Goal: Task Accomplishment & Management: Use online tool/utility

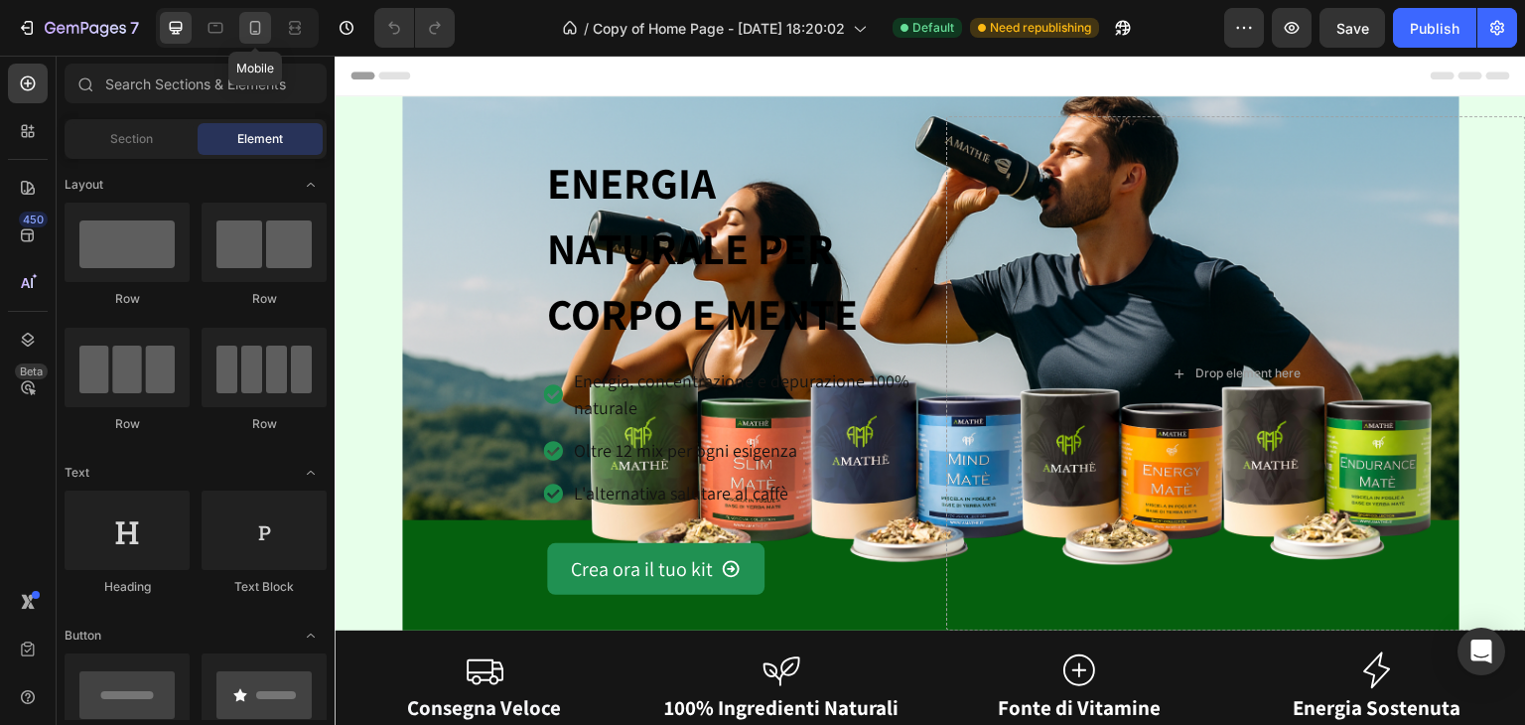
click at [239, 30] on div at bounding box center [255, 28] width 32 height 32
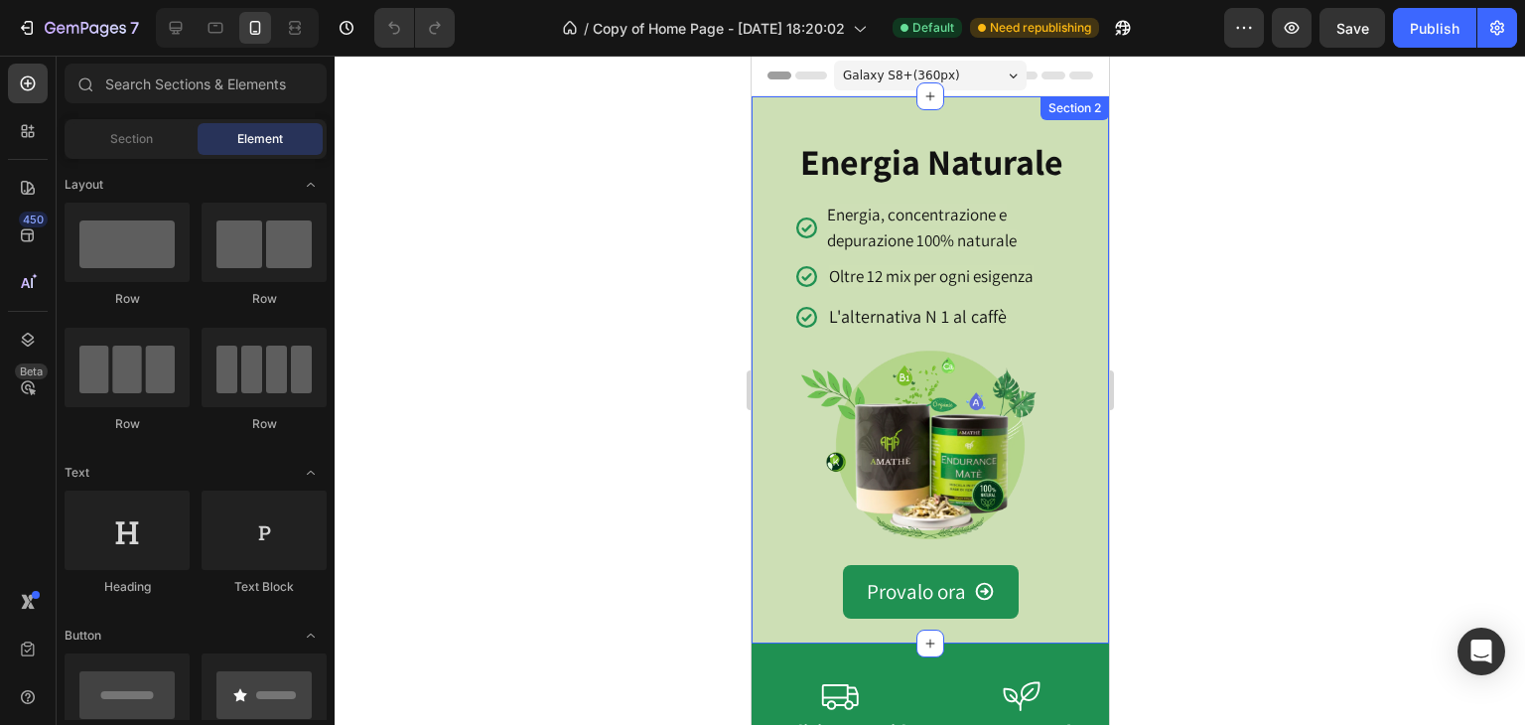
click at [1043, 109] on div "Section 2" at bounding box center [1073, 108] width 61 height 18
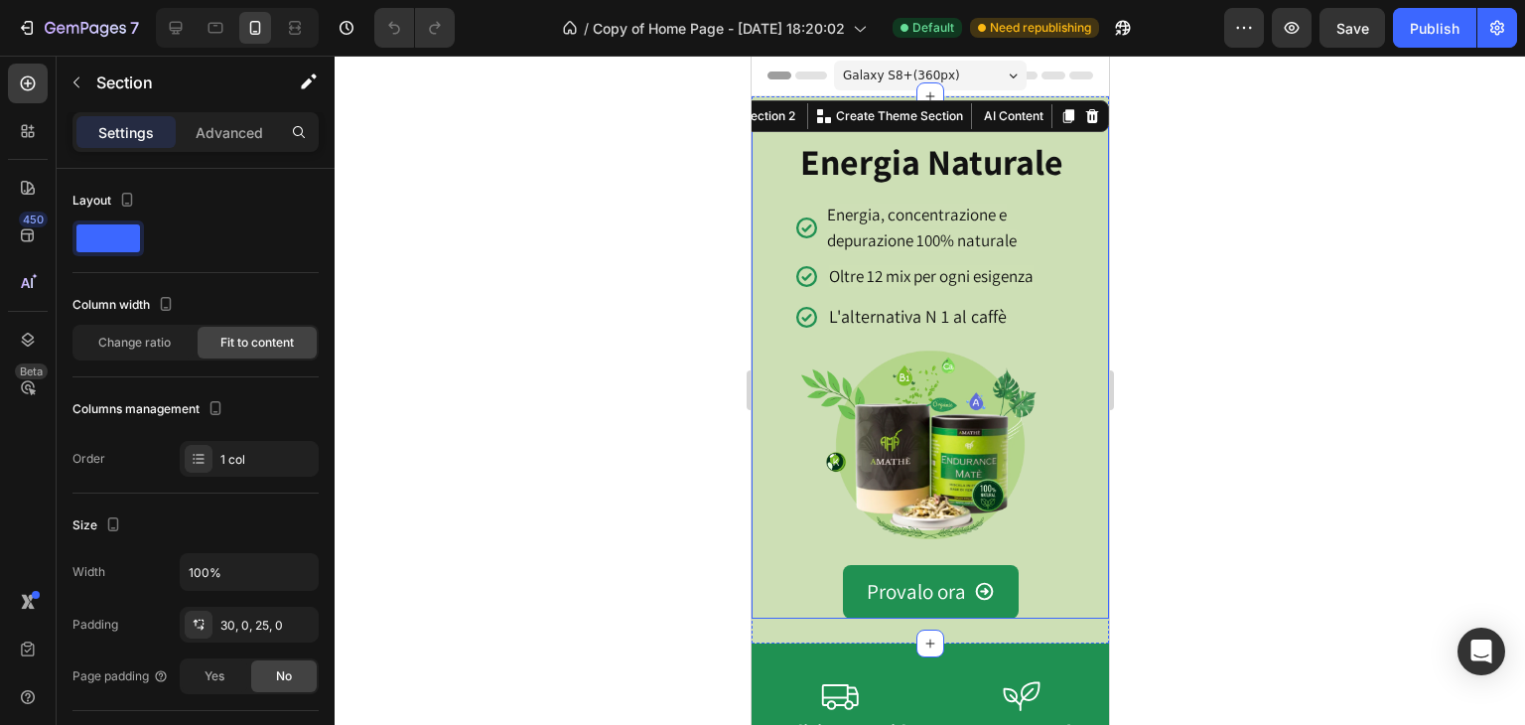
click at [1085, 181] on div "Energia Naturale Heading Icon Energia, concentrazione e depurazione 100% natura…" at bounding box center [928, 372] width 357 height 492
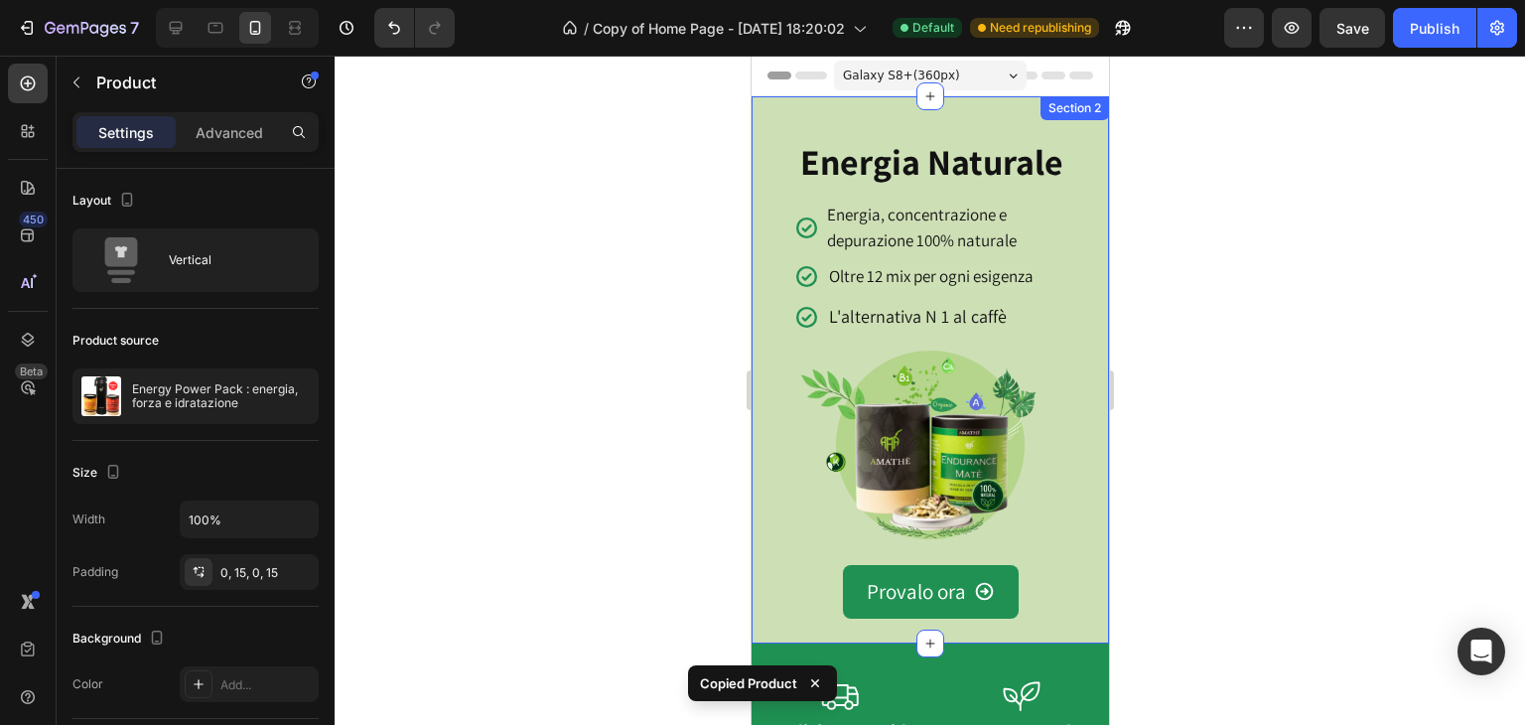
click at [1059, 110] on div "Section 2" at bounding box center [1073, 108] width 68 height 24
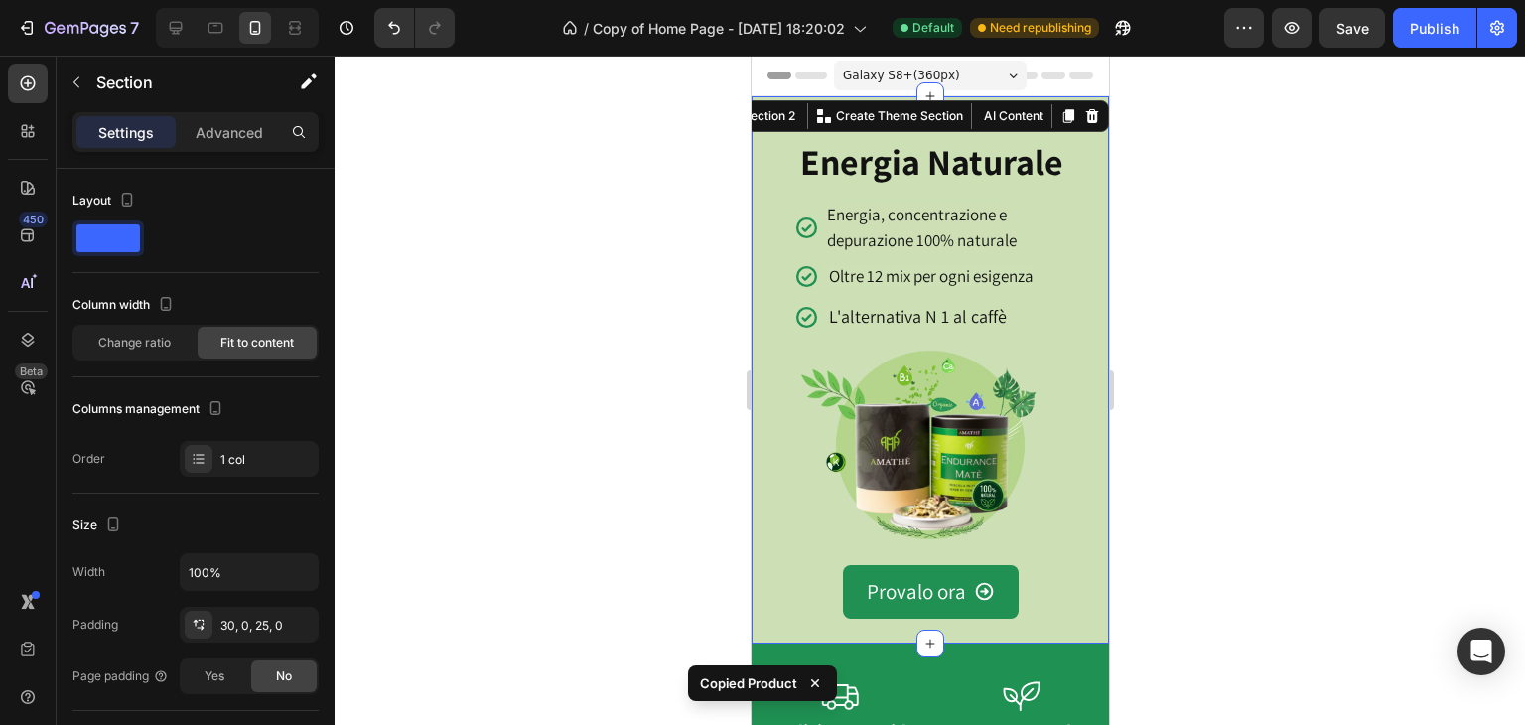
click at [1050, 156] on h2 "Energia Naturale" at bounding box center [937, 163] width 281 height 45
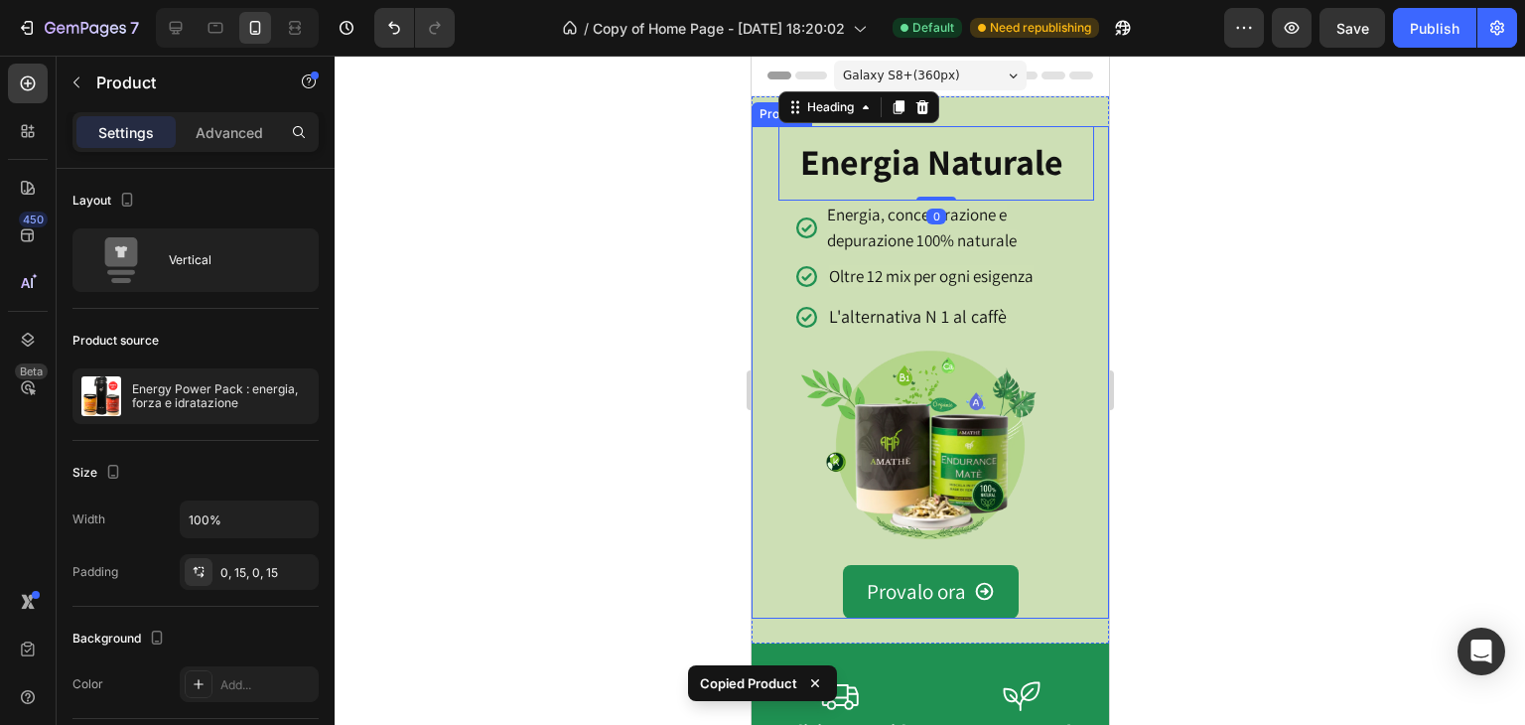
click at [1089, 190] on div "Energia Naturale Heading 0 Icon Energia, concentrazione e depurazione 100% natu…" at bounding box center [928, 372] width 357 height 492
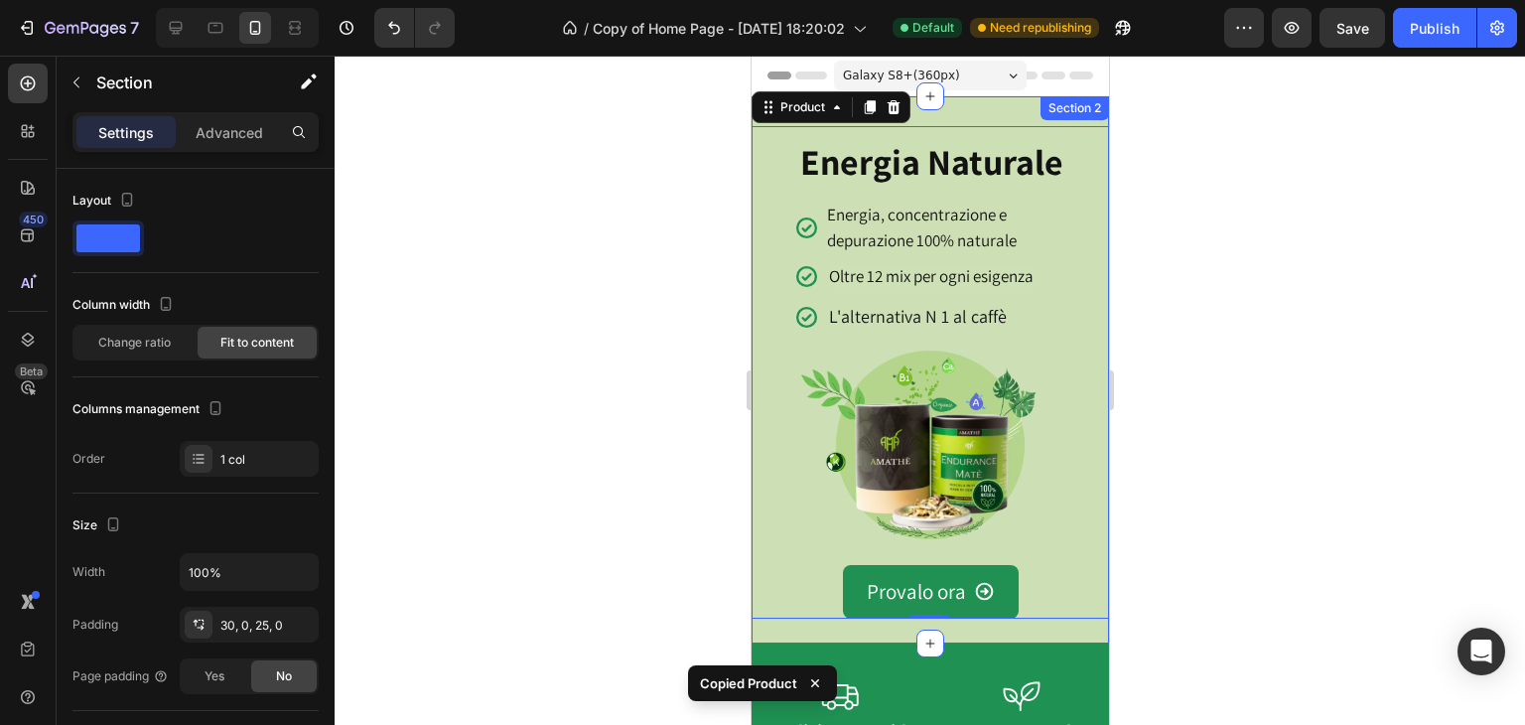
click at [1082, 117] on div "Section 2" at bounding box center [1073, 108] width 68 height 24
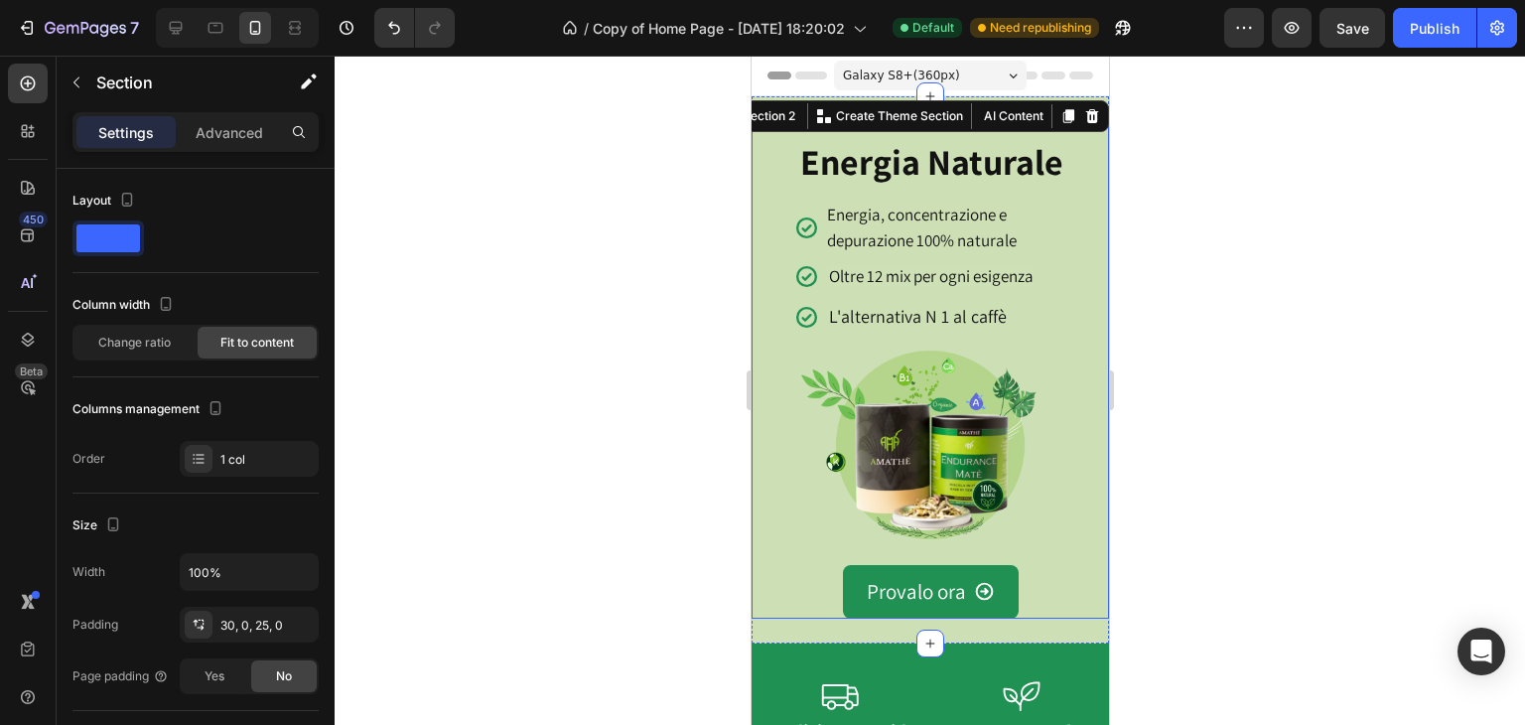
click at [1084, 233] on div "Energia Naturale Heading Icon Energia, concentrazione e depurazione 100% natura…" at bounding box center [928, 372] width 357 height 492
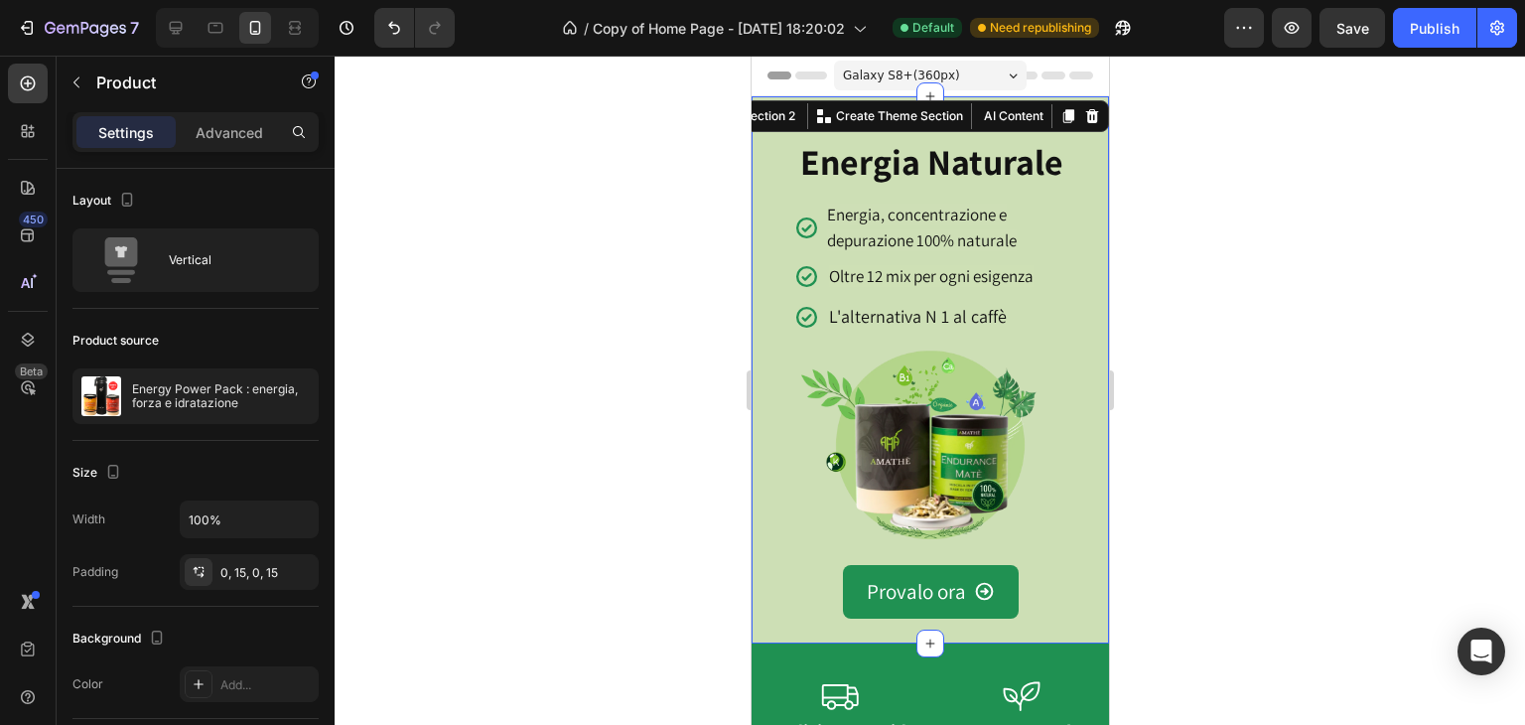
click at [1086, 117] on div "Section 2 You can create reusable sections Create Theme Section AI Content Writ…" at bounding box center [910, 116] width 395 height 32
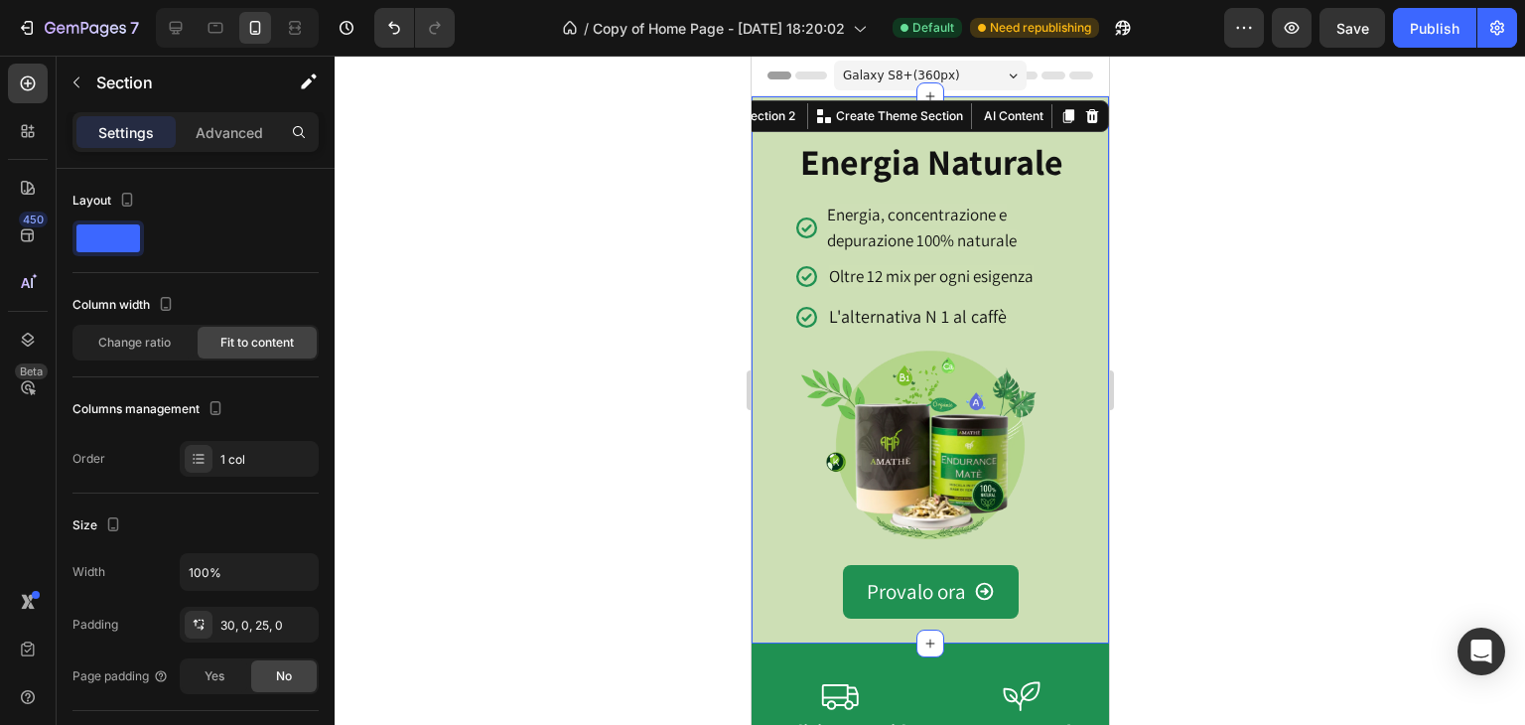
click at [1067, 643] on div "Energia Naturale Heading Icon Energia, concentrazione e depurazione 100% natura…" at bounding box center [928, 369] width 357 height 547
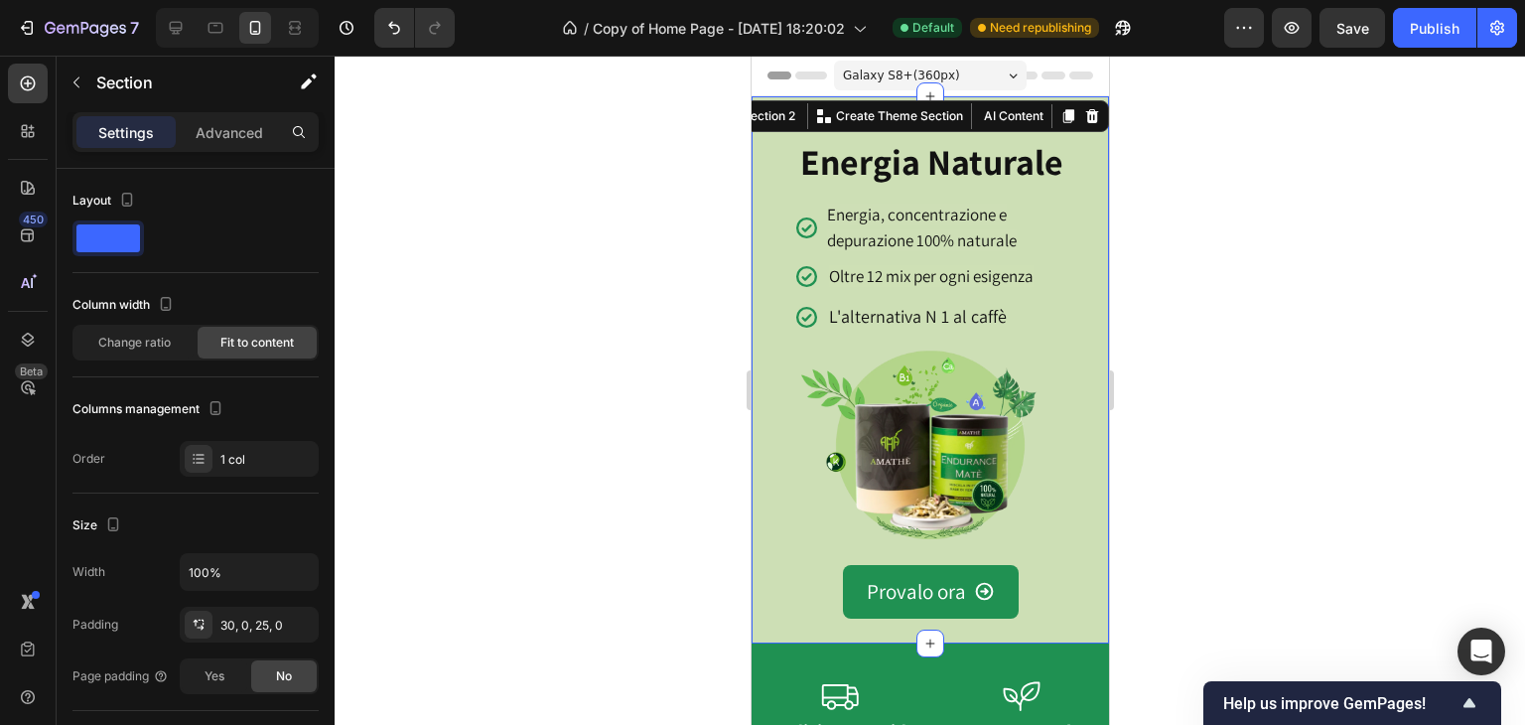
click at [762, 643] on div "Energia Naturale Heading Icon Energia, concentrazione e depurazione 100% natura…" at bounding box center [928, 369] width 357 height 547
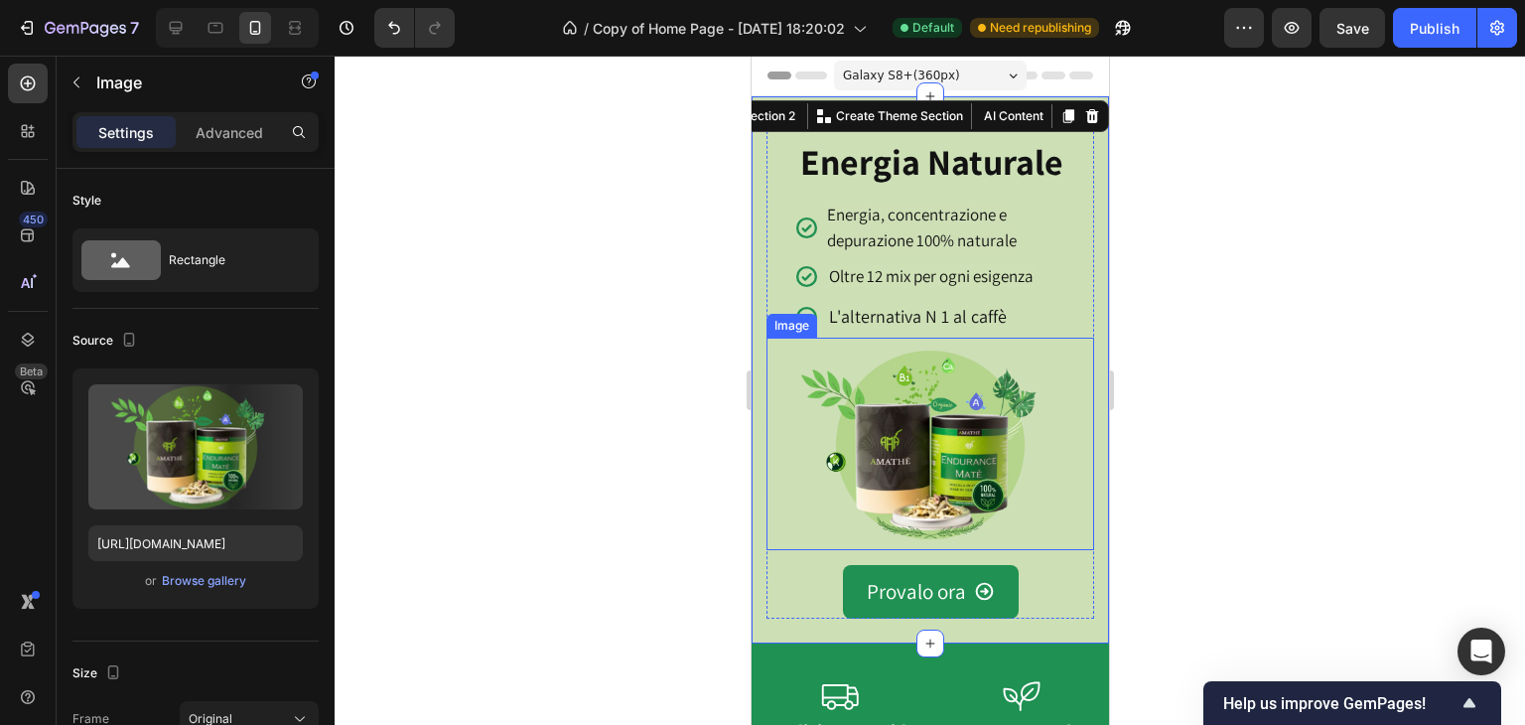
click at [920, 453] on img at bounding box center [929, 444] width 328 height 212
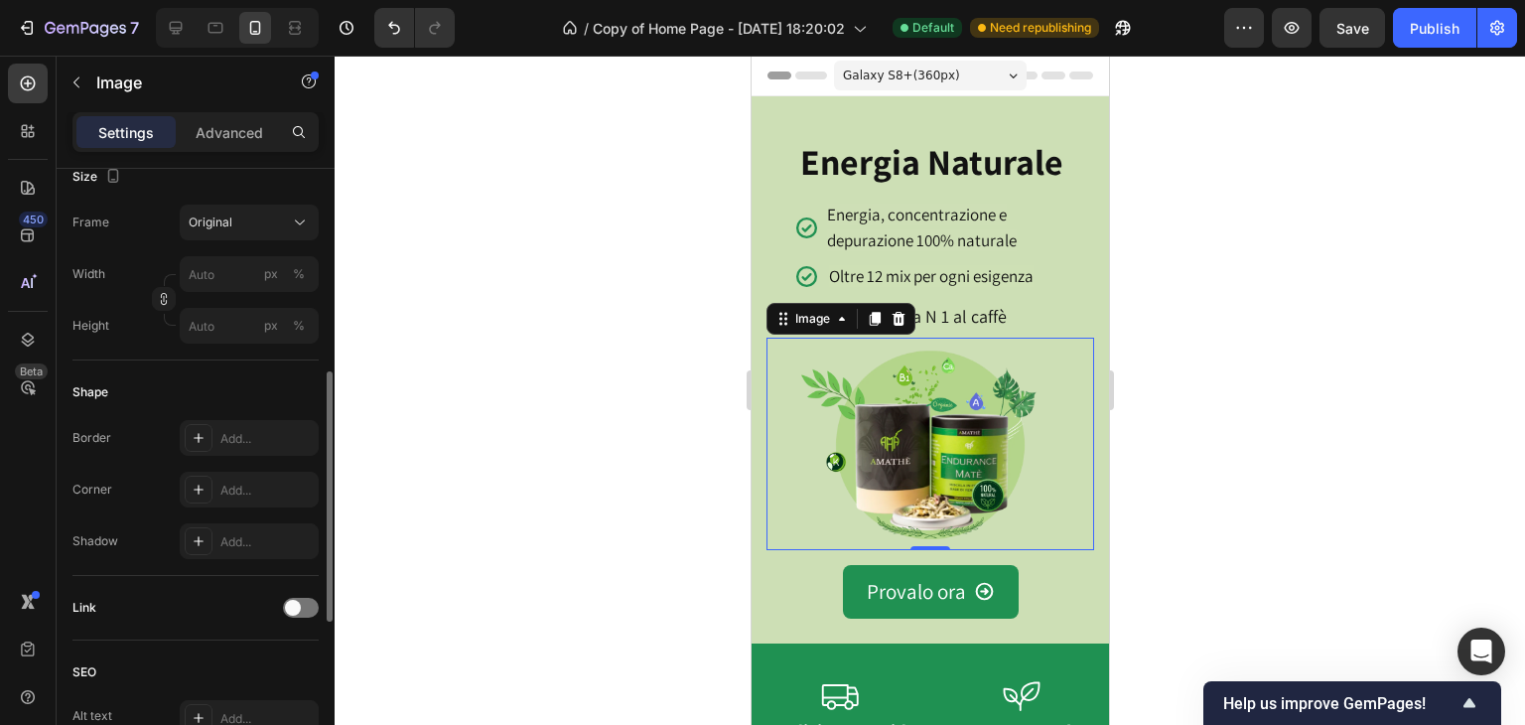
scroll to position [885, 0]
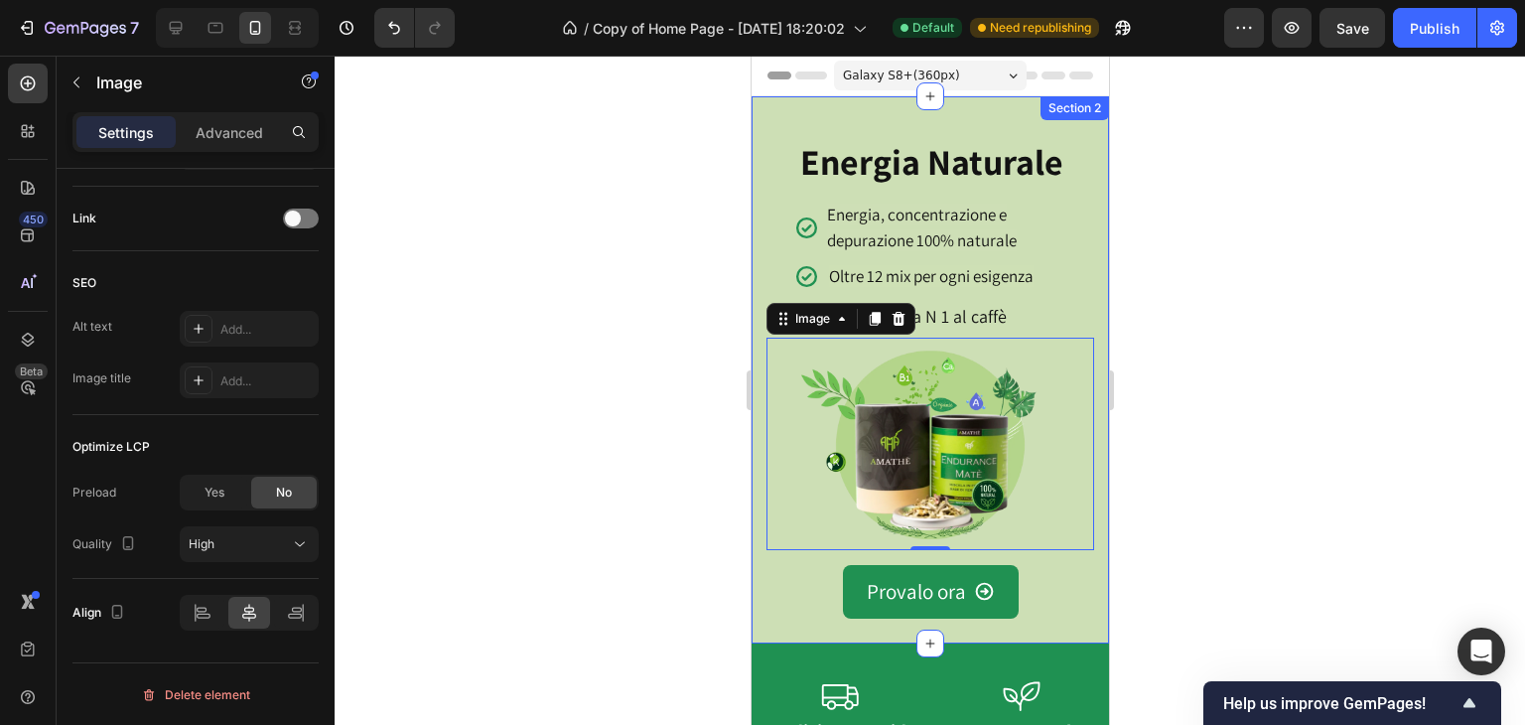
click at [771, 643] on div "Energia Naturale Heading Icon Energia, concentrazione e depurazione 100% natura…" at bounding box center [928, 369] width 357 height 547
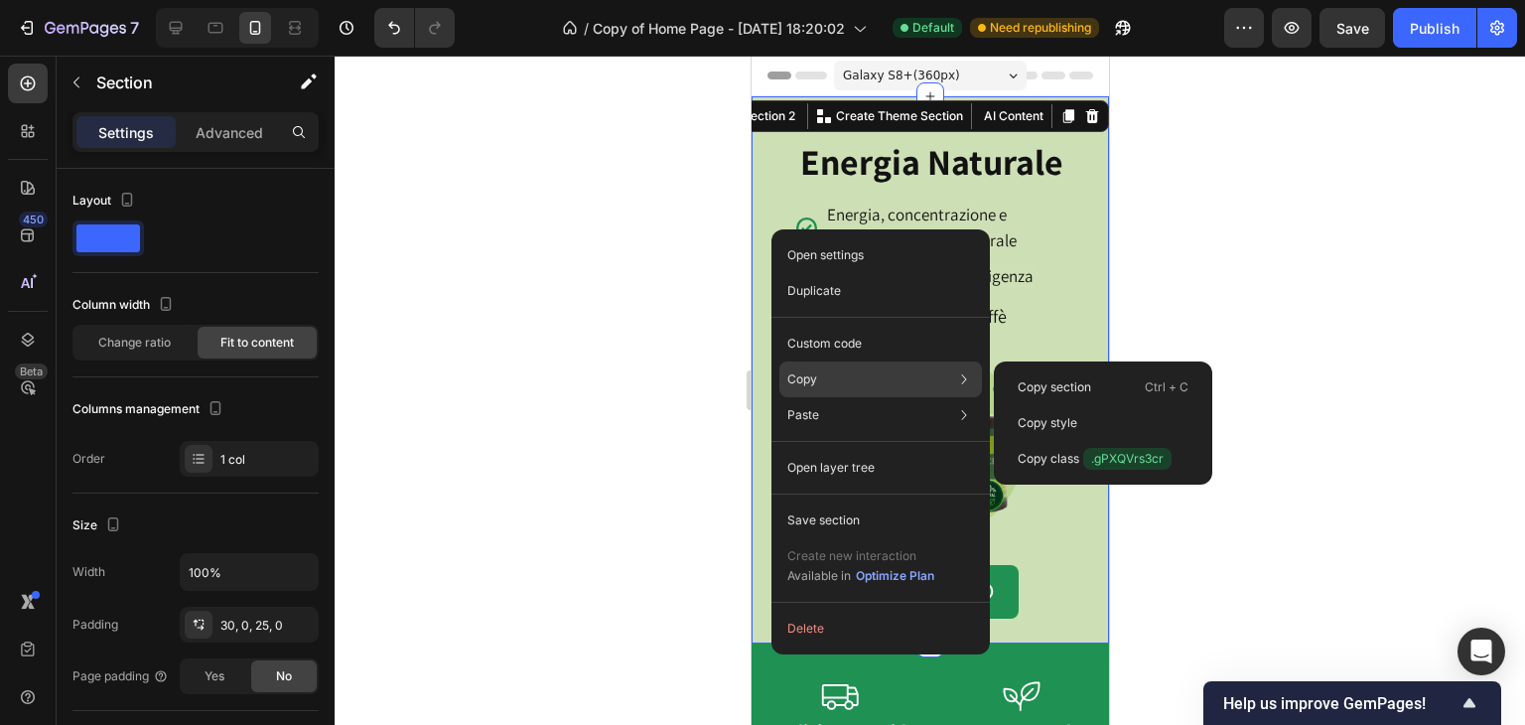
click at [846, 384] on div "Copy Copy section Ctrl + C Copy style Copy class .gPXQVrs3cr" at bounding box center [880, 379] width 203 height 36
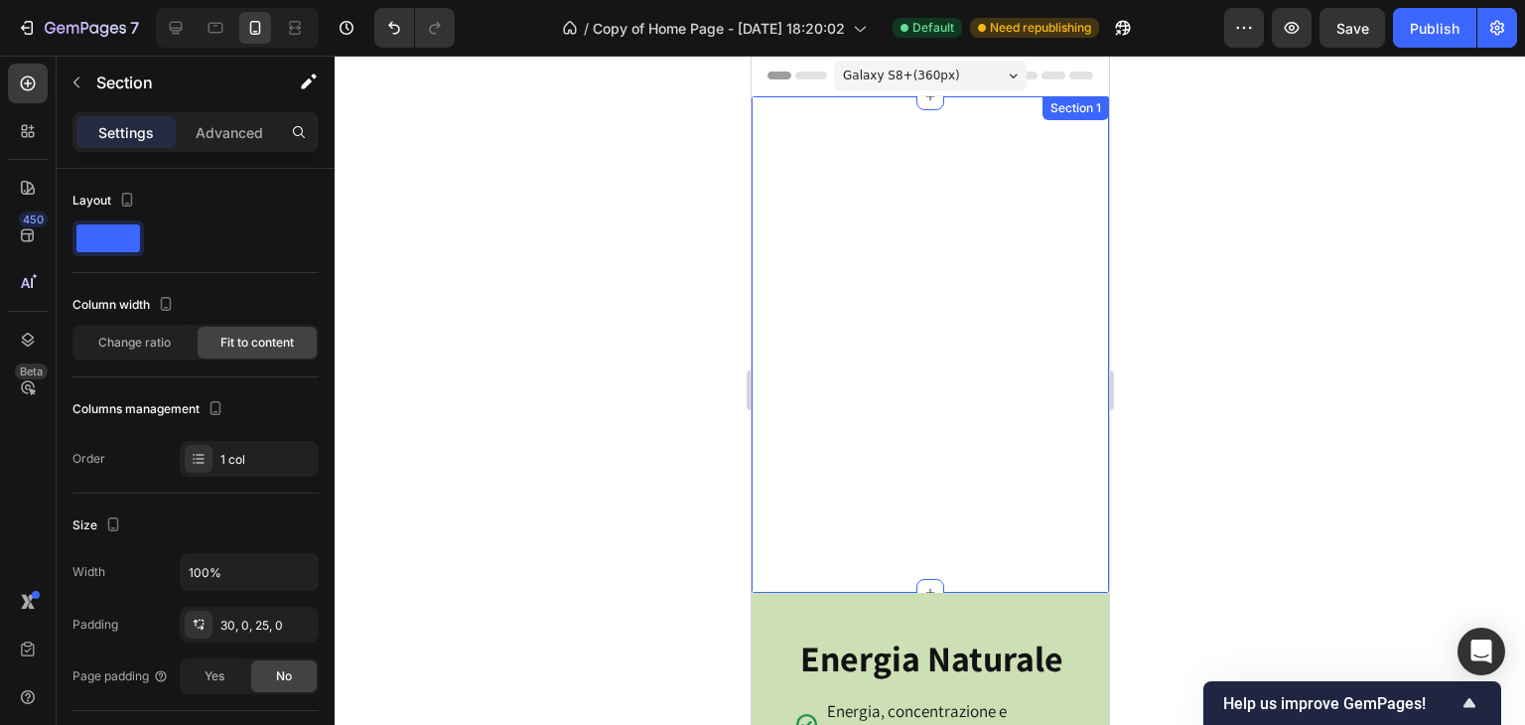
click at [914, 244] on div "Energia naturale per corpo e mente Text Block Energia, concentrazione e depuraz…" at bounding box center [928, 344] width 357 height 496
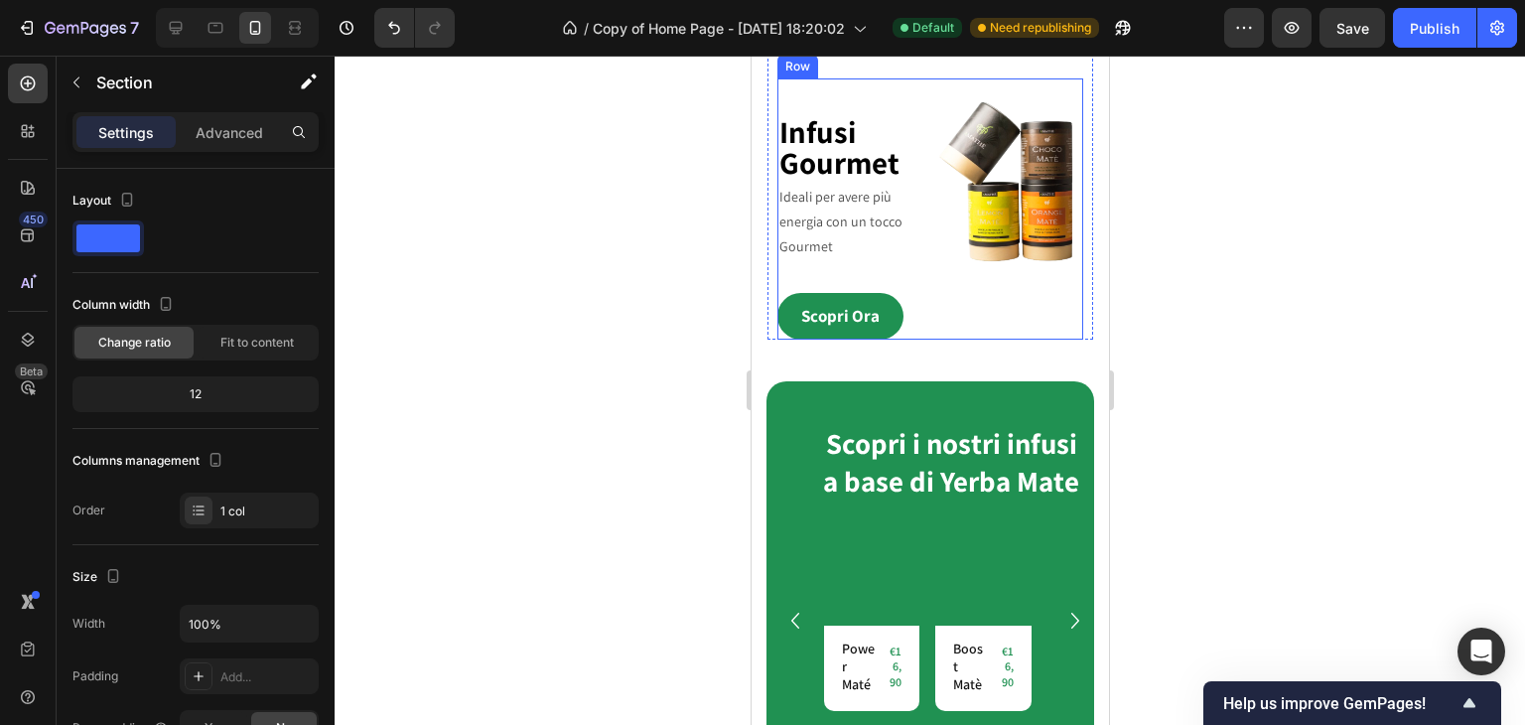
scroll to position [3871, 0]
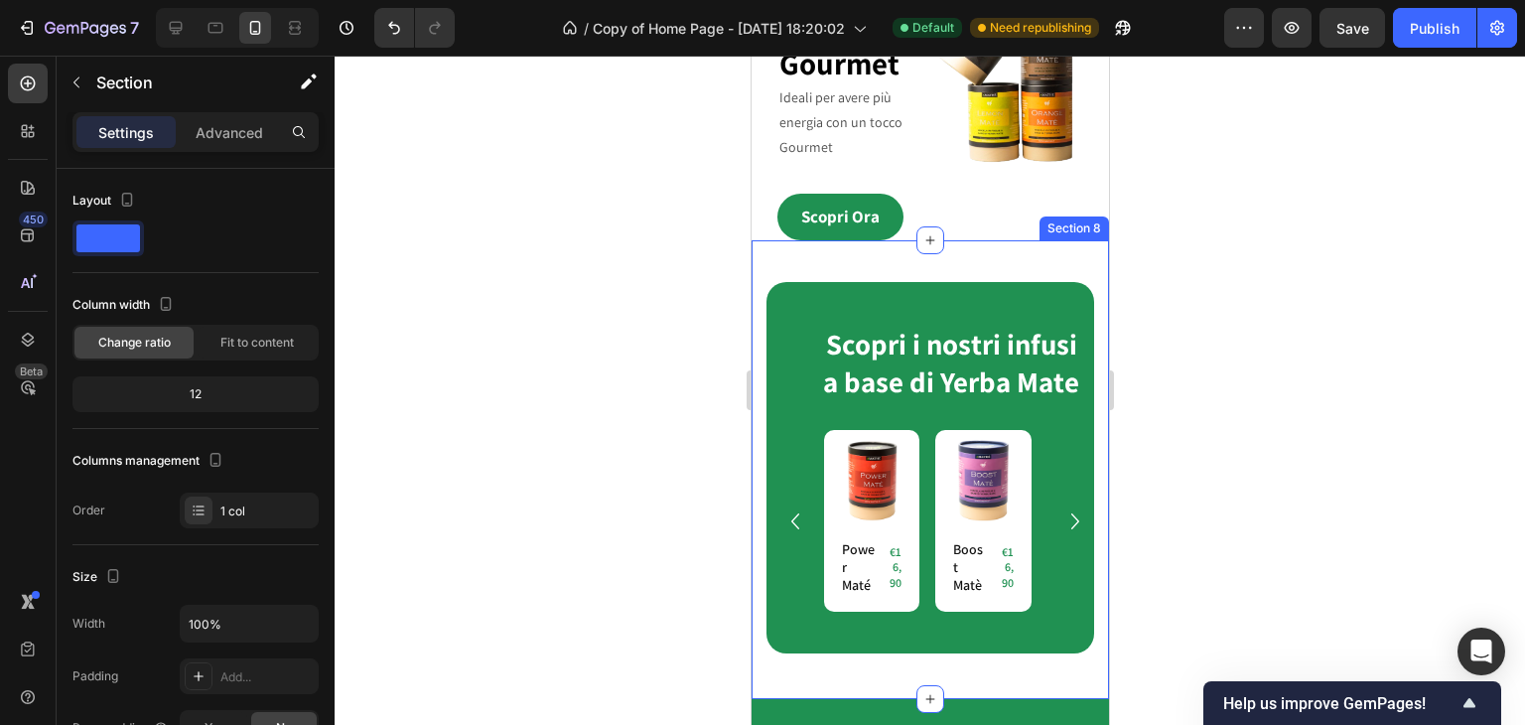
click at [975, 339] on div "Scopri i nostri infusi a base di Yerba Mate Heading Row Product Images Row Powe…" at bounding box center [928, 469] width 357 height 459
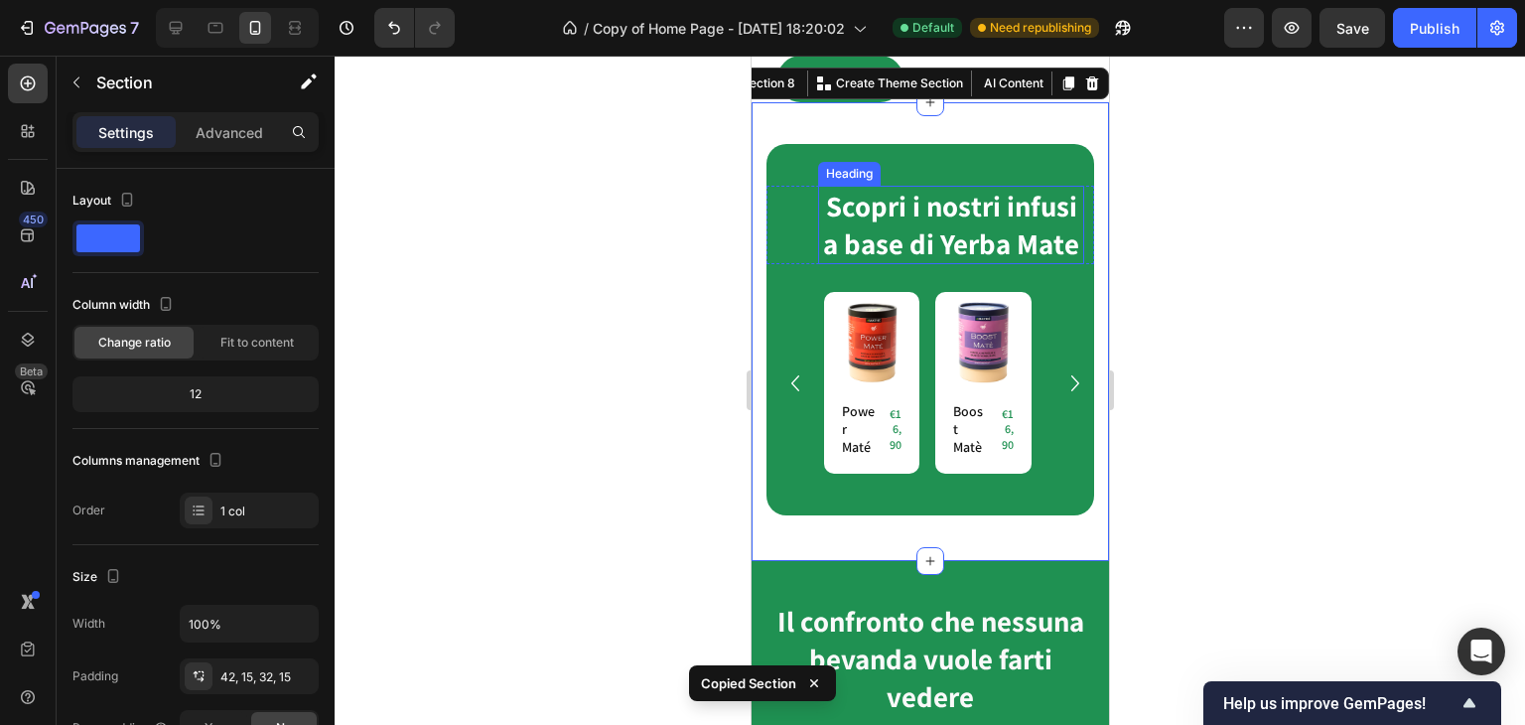
scroll to position [4169, 0]
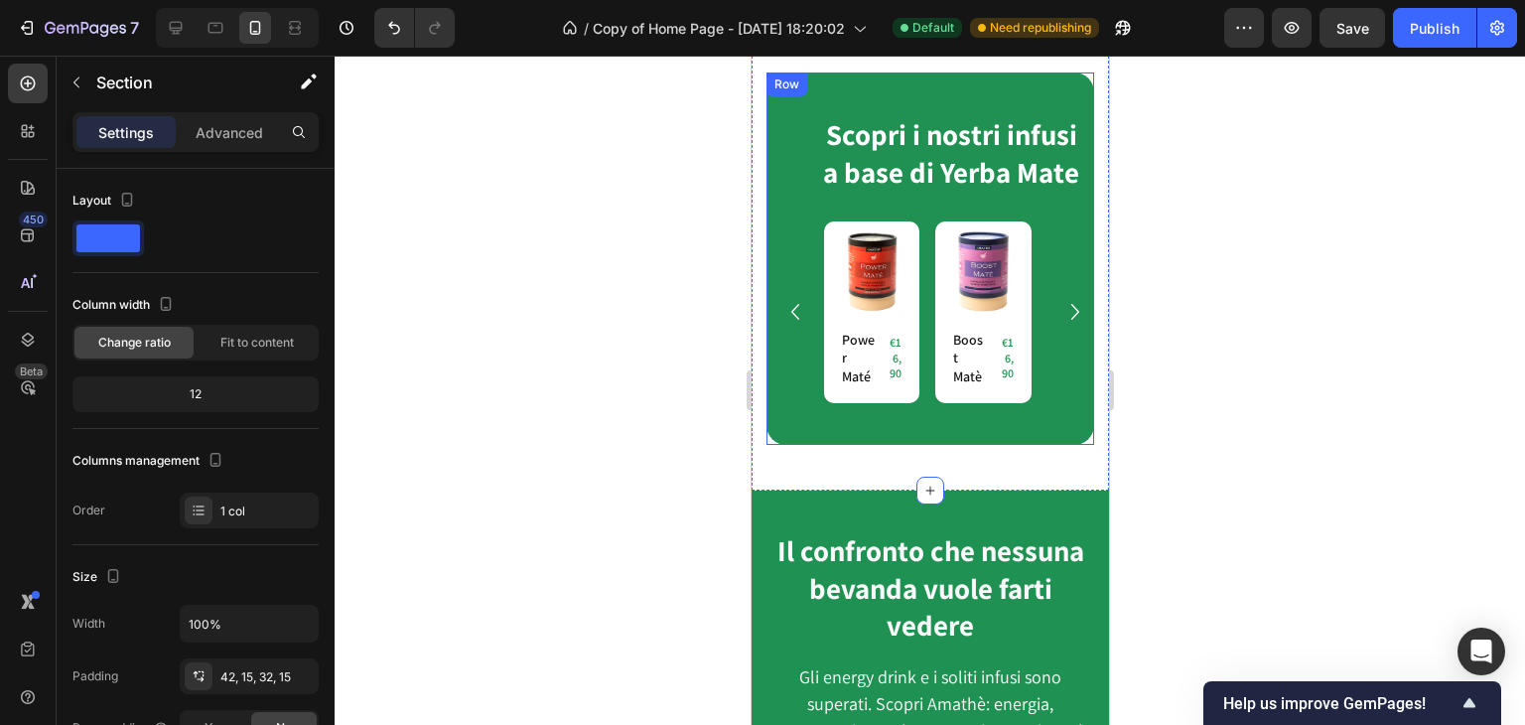
click at [879, 76] on div "Scopri i nostri infusi a base di Yerba Mate Heading Row Product Images Row Powe…" at bounding box center [929, 257] width 328 height 371
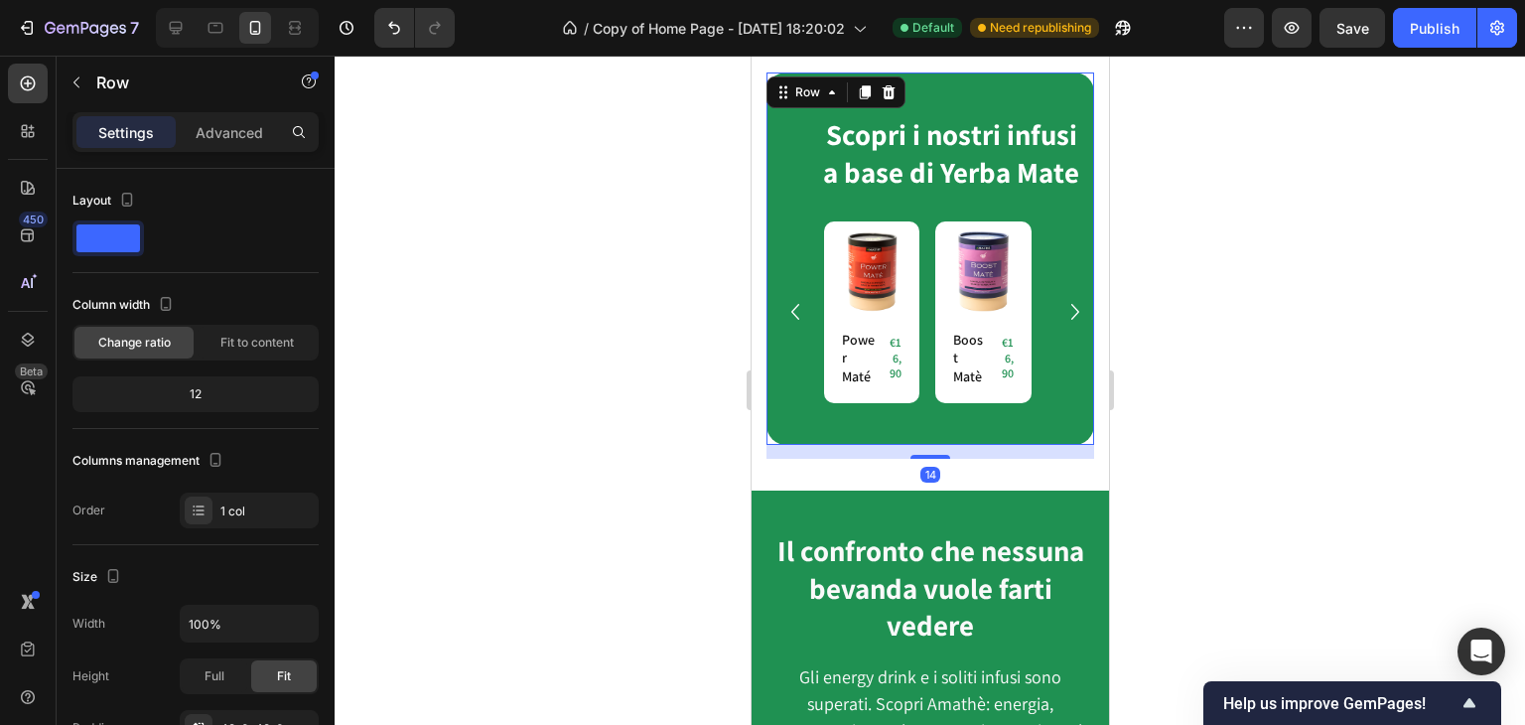
click at [913, 98] on div "Scopri i nostri infusi a base di Yerba Mate Heading Row Product Images Row Powe…" at bounding box center [929, 257] width 328 height 371
click at [993, 86] on div "Scopri i nostri infusi a base di Yerba Mate Heading Row Product Images Row Powe…" at bounding box center [929, 257] width 328 height 371
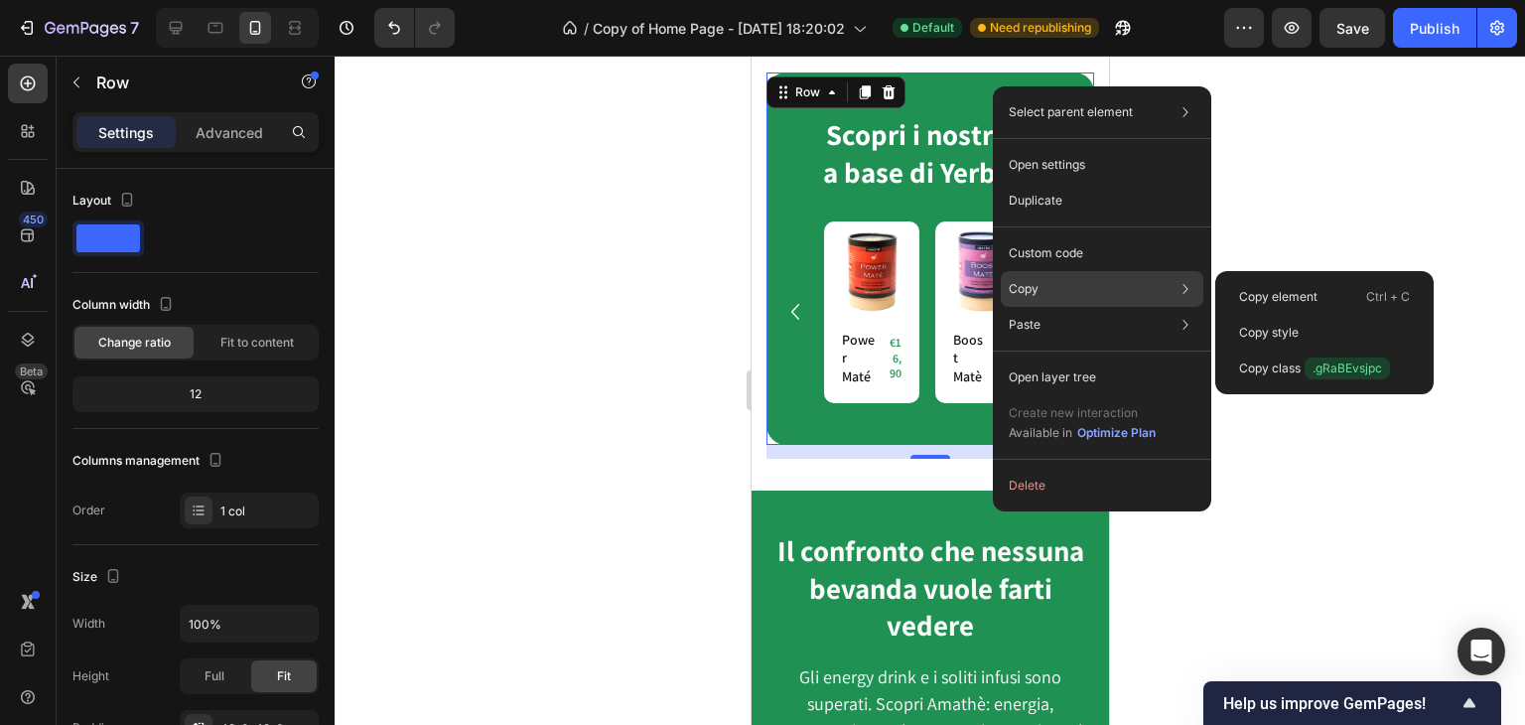
click at [1009, 280] on p "Copy" at bounding box center [1024, 289] width 30 height 18
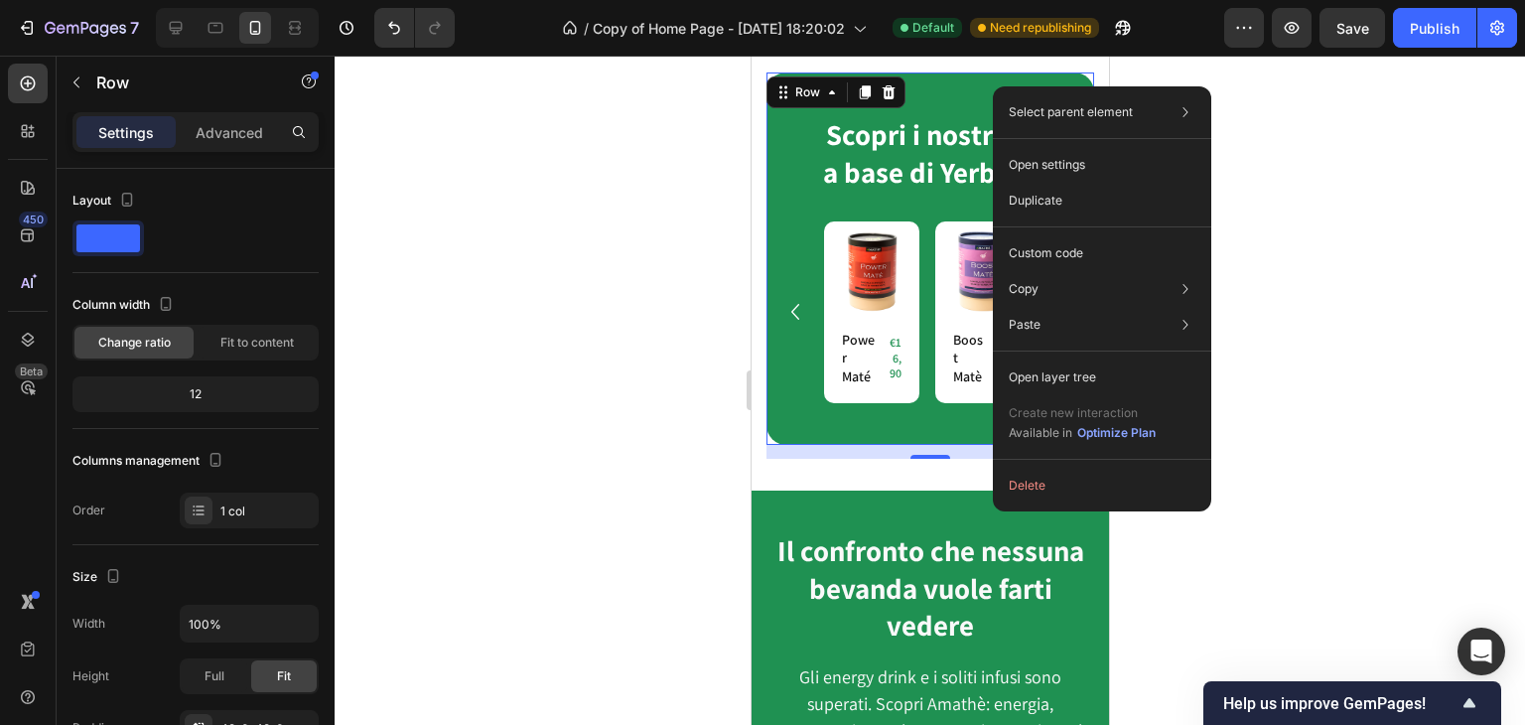
click at [781, 444] on div "Scopri i nostri infusi a base di Yerba Mate Heading Row Product Images Row Powe…" at bounding box center [929, 257] width 328 height 371
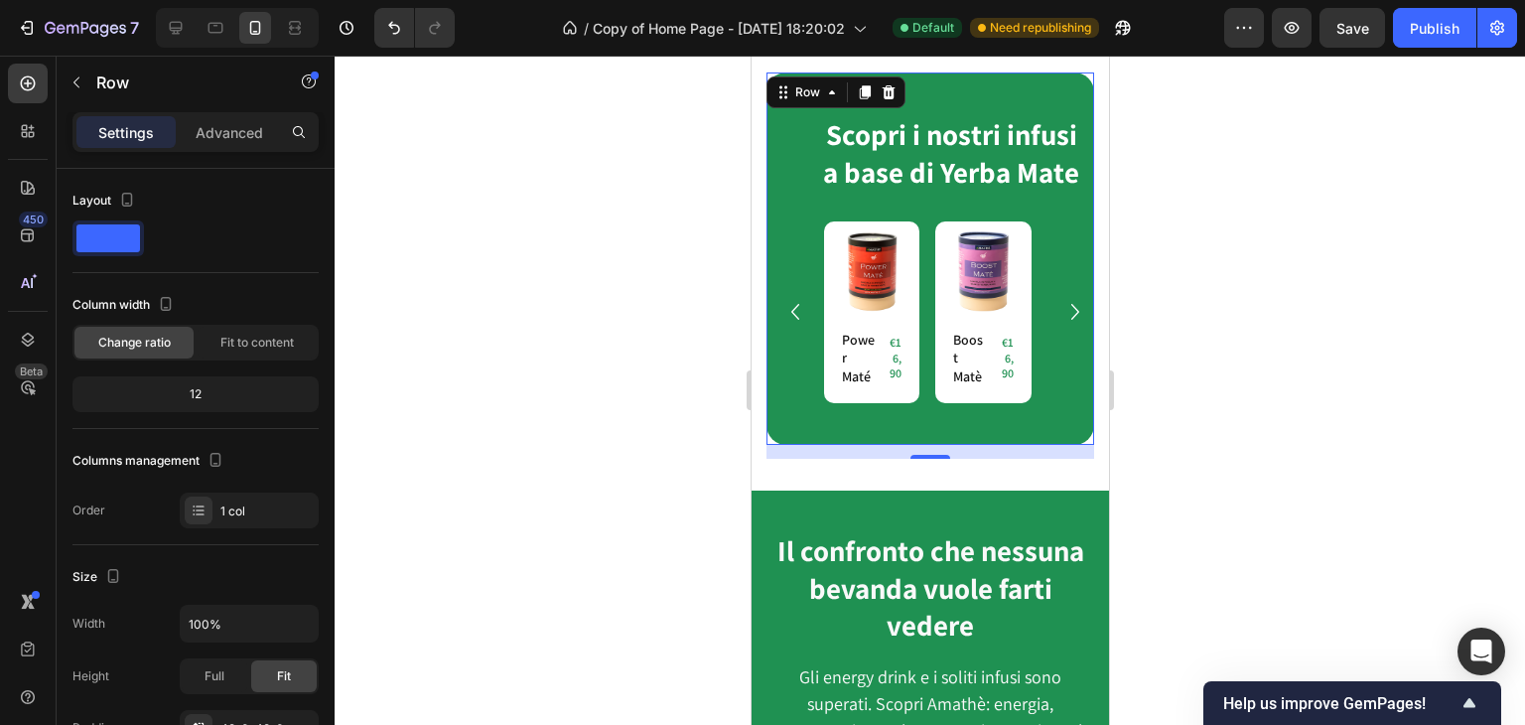
click at [785, 444] on div "Scopri i nostri infusi a base di Yerba Mate Heading Row Product Images Row Powe…" at bounding box center [929, 257] width 328 height 371
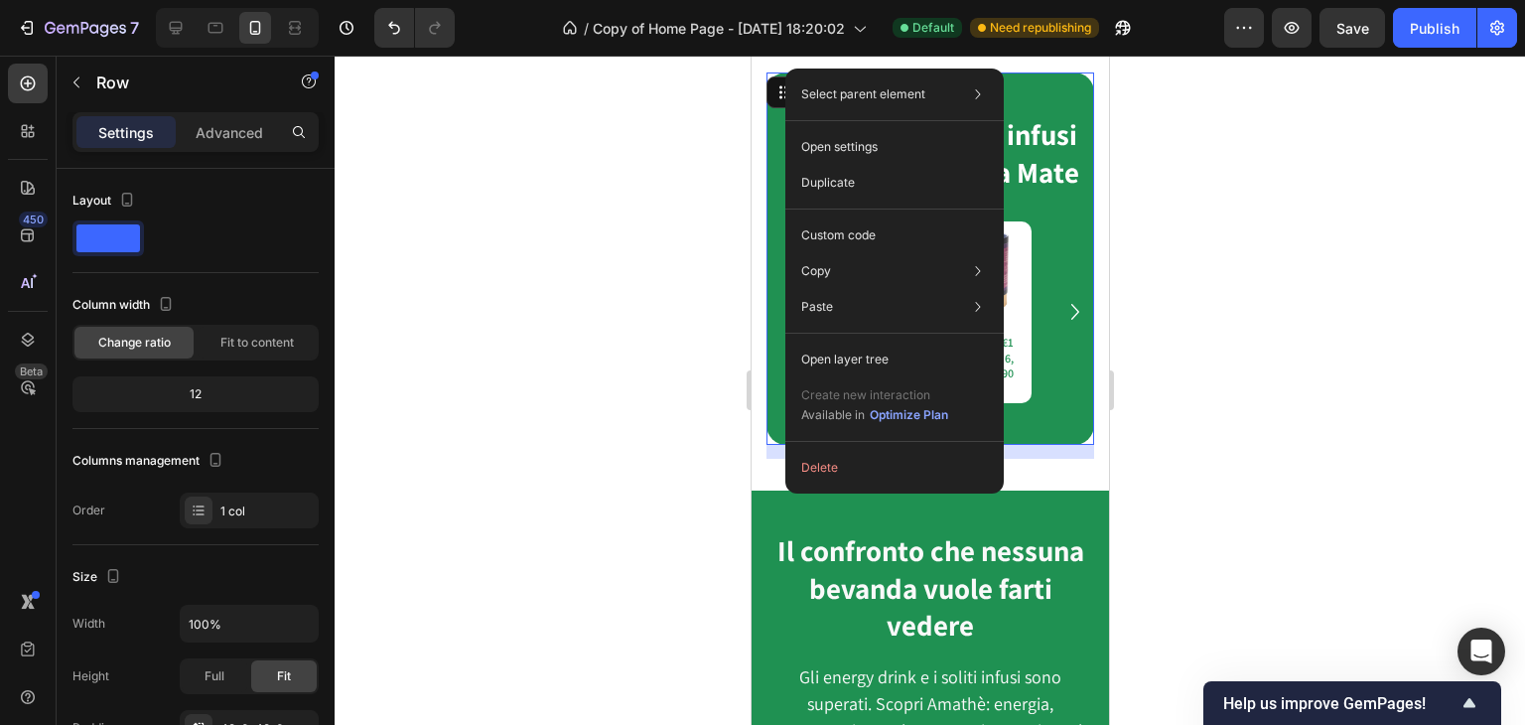
click at [785, 444] on div "Scopri i nostri infusi a base di Yerba Mate Heading Row Product Images Row Powe…" at bounding box center [929, 257] width 328 height 371
